Goal: Use online tool/utility: Utilize a website feature to perform a specific function

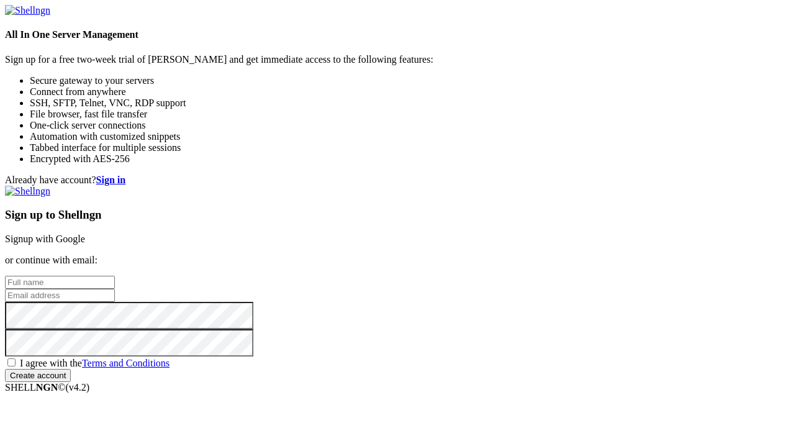
click at [85, 234] on link "Signup with Google" at bounding box center [45, 239] width 80 height 11
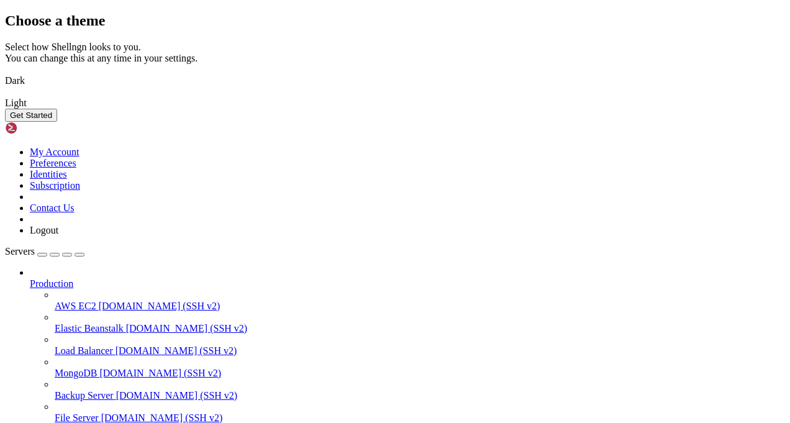
click at [5, 95] on img at bounding box center [5, 95] width 0 height 0
click at [57, 122] on button "Get Started" at bounding box center [31, 115] width 52 height 13
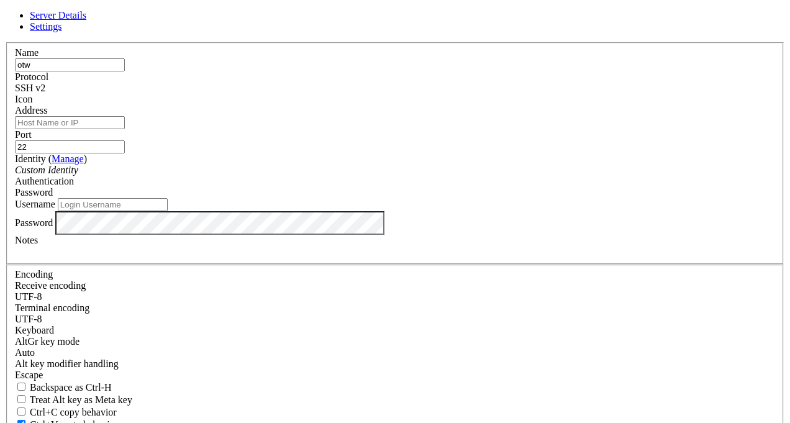
type input "otw"
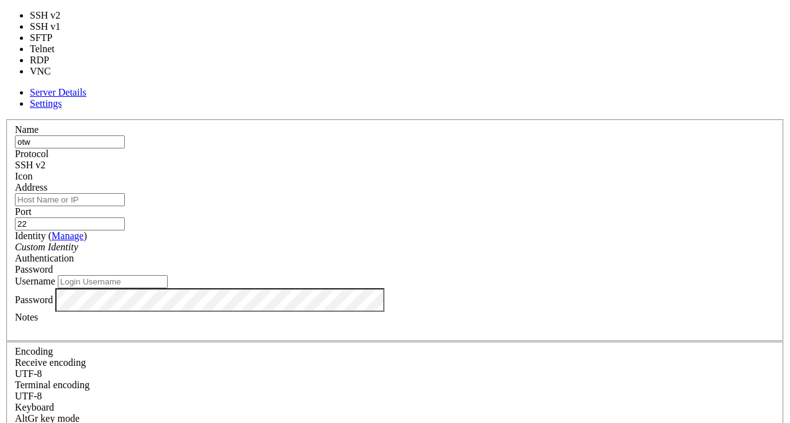
click at [493, 160] on div "SSH v2" at bounding box center [395, 165] width 760 height 11
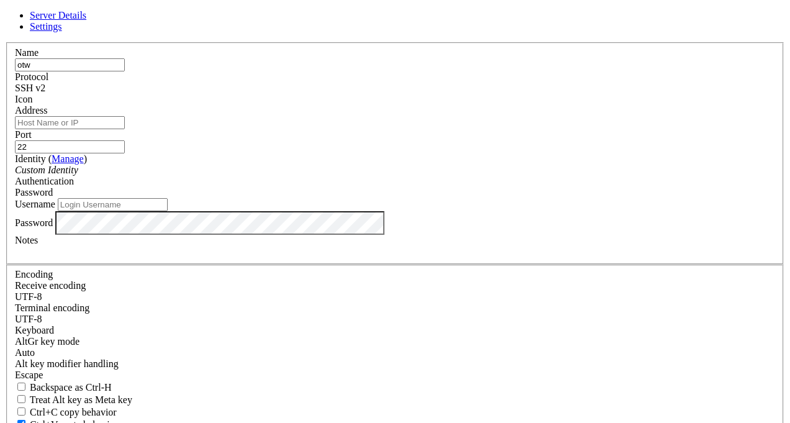
click at [493, 94] on div "SSH v2" at bounding box center [395, 88] width 760 height 11
click at [125, 145] on input "22" at bounding box center [70, 146] width 110 height 13
type input "2220"
click at [125, 129] on input "Address" at bounding box center [70, 122] width 110 height 13
paste input "ssh [EMAIL_ADDRESS][DOMAIN_NAME] -p 2220"
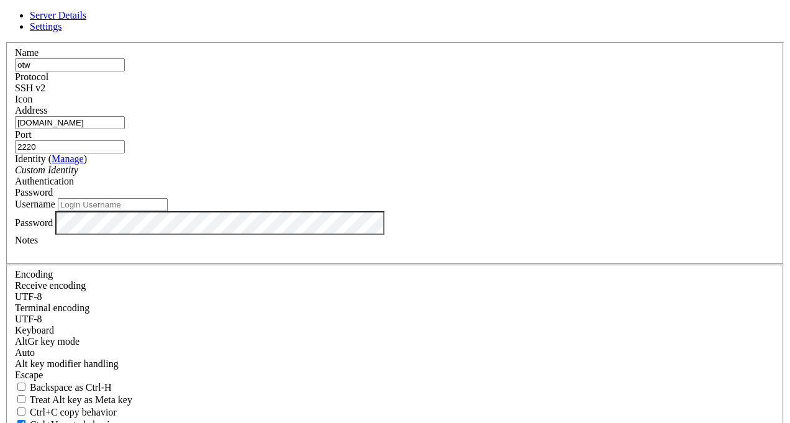
type input "[DOMAIN_NAME]"
click at [168, 211] on input "Username" at bounding box center [113, 204] width 110 height 13
paste input "bandit0"
type input "bandit0"
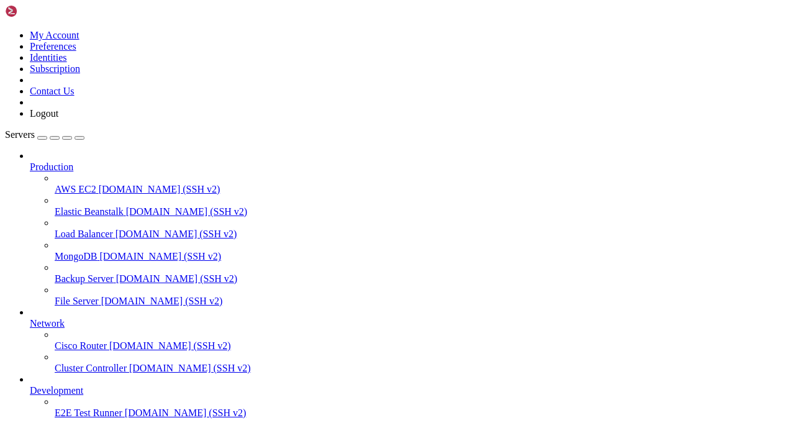
scroll to position [78, 0]
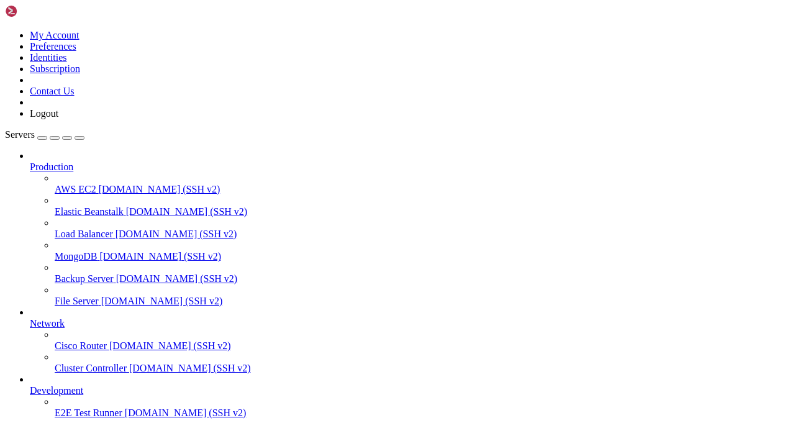
drag, startPoint x: 202, startPoint y: 1008, endPoint x: 369, endPoint y: 1009, distance: 167.1
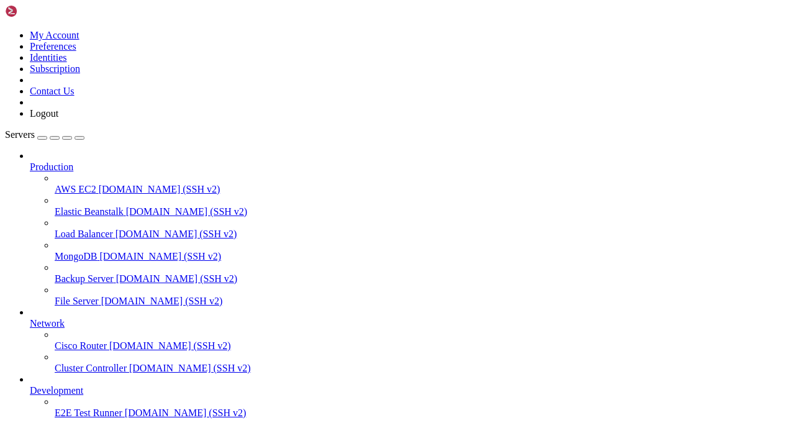
click at [30, 422] on icon at bounding box center [30, 430] width 0 height 0
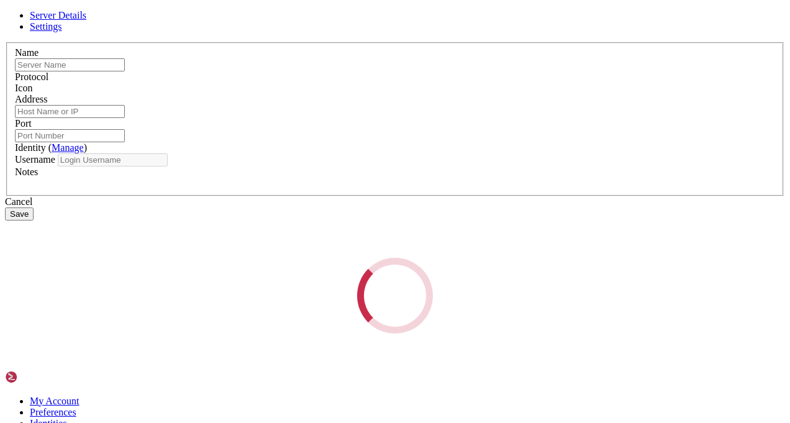
type input "otw"
type input "[DOMAIN_NAME]"
type input "2220"
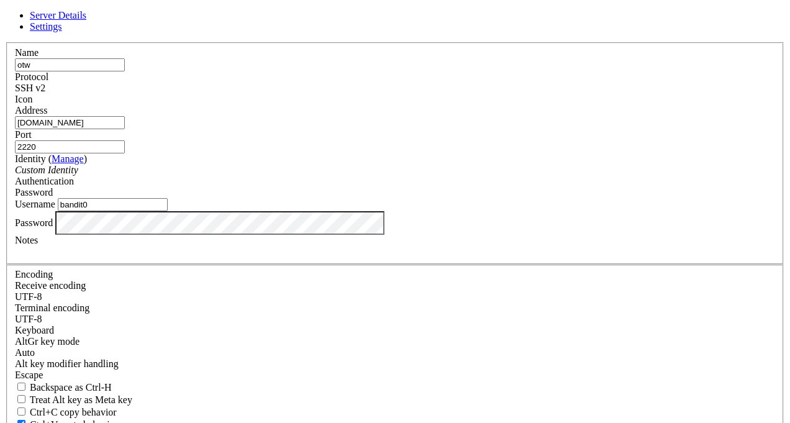
click at [168, 211] on input "bandit0" at bounding box center [113, 204] width 110 height 13
type input "bandit1"
click at [298, 257] on div at bounding box center [395, 251] width 760 height 11
paste div
click at [416, 257] on div "ZjLjTmM6FvvyRnrb2rfNWOZOTa6ip5If" at bounding box center [395, 251] width 760 height 11
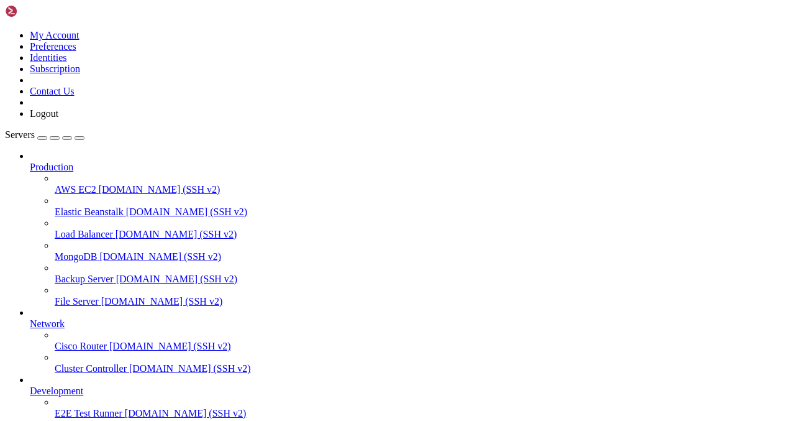
scroll to position [81, 0]
